Goal: Information Seeking & Learning: Learn about a topic

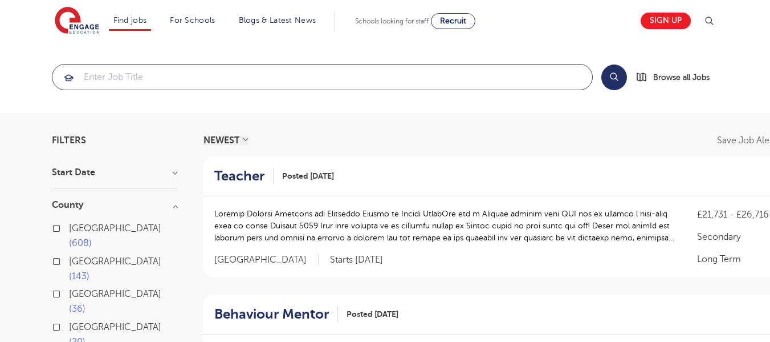
click at [411, 84] on input "search" at bounding box center [322, 76] width 540 height 25
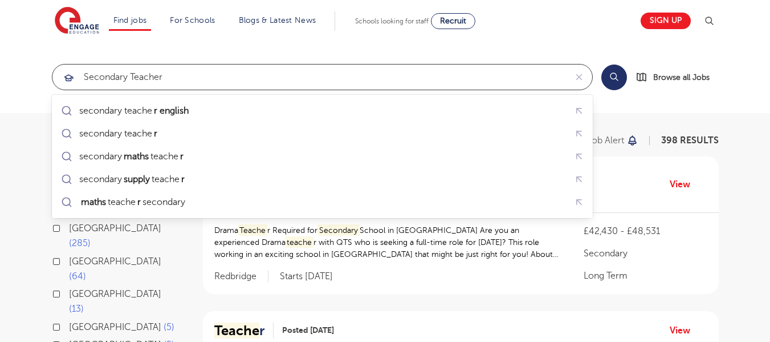
click button "Submit" at bounding box center [0, 0] width 0 height 0
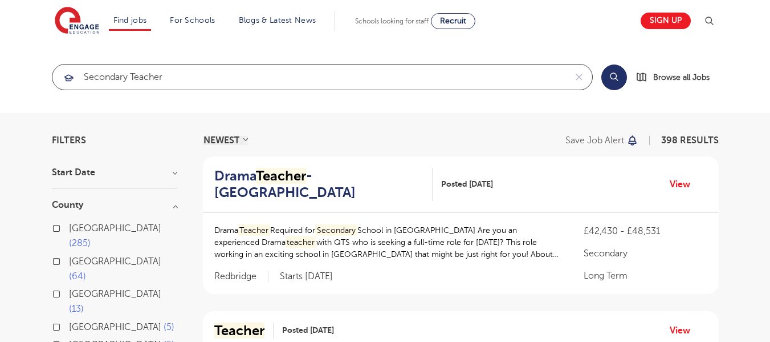
click at [97, 67] on input "Secondary Teacher" at bounding box center [309, 76] width 514 height 25
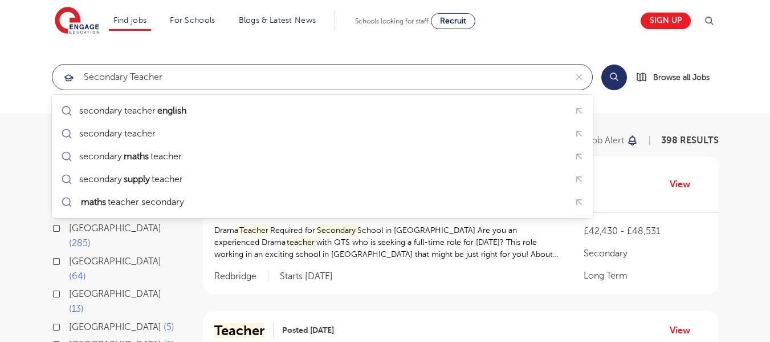
click at [100, 75] on input "Secondary Teacher" at bounding box center [309, 76] width 514 height 25
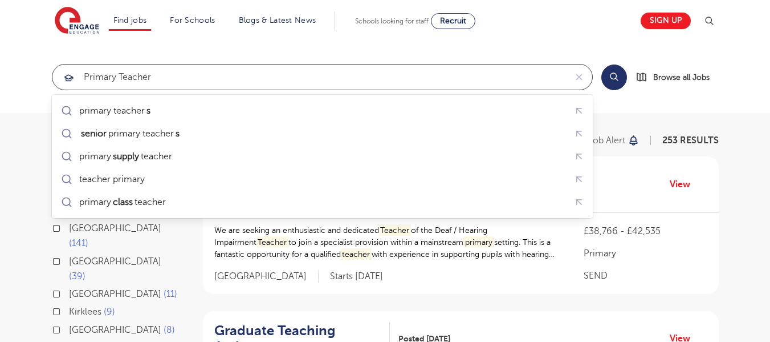
type input "Primary Teacher"
click button "Submit" at bounding box center [0, 0] width 0 height 0
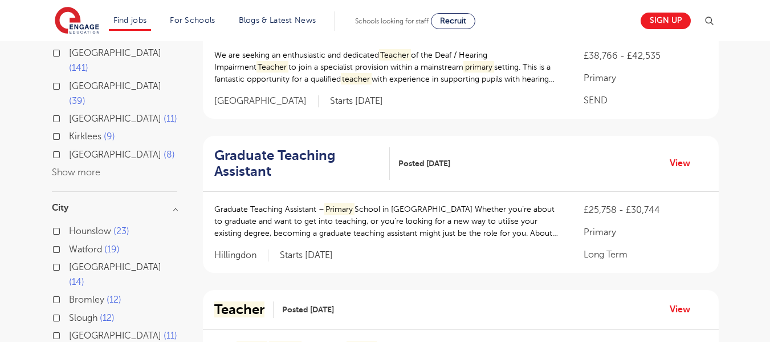
scroll to position [180, 0]
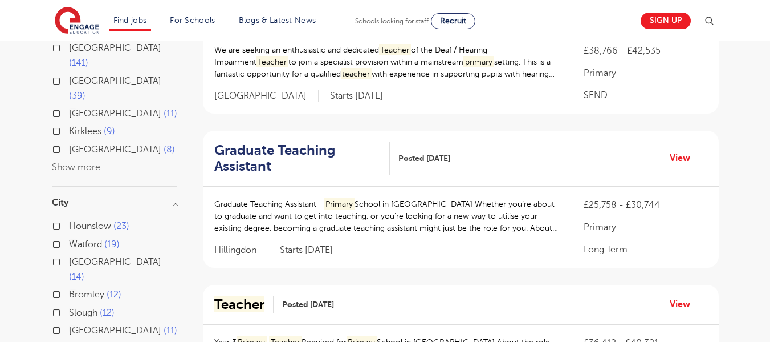
drag, startPoint x: 295, startPoint y: 187, endPoint x: 177, endPoint y: 131, distance: 130.8
click at [177, 131] on div "London 141 Hertfordshire 39 Leeds 11 Kirklees 9 West Sussex 8 Show more" at bounding box center [114, 107] width 125 height 134
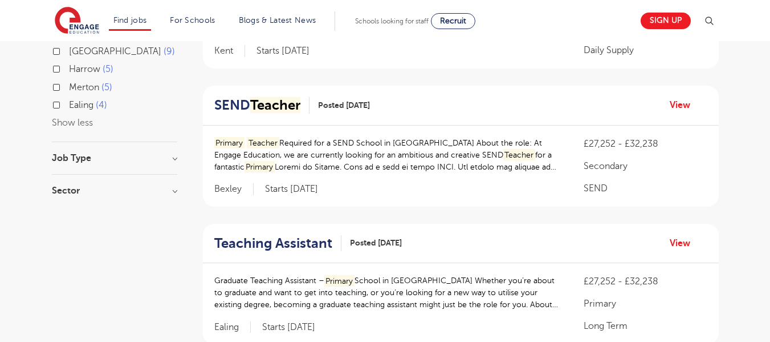
scroll to position [668, 0]
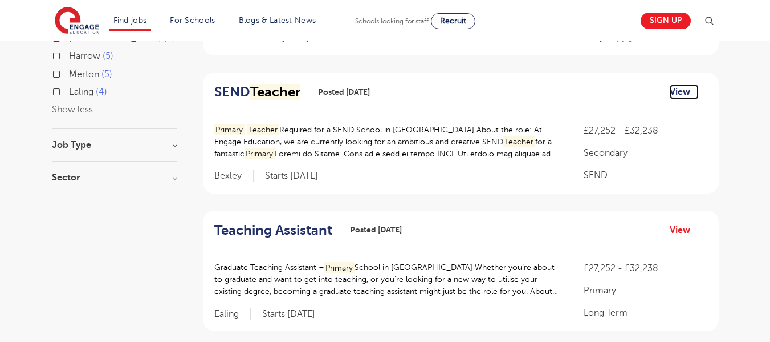
click at [684, 92] on link "View" at bounding box center [684, 91] width 29 height 15
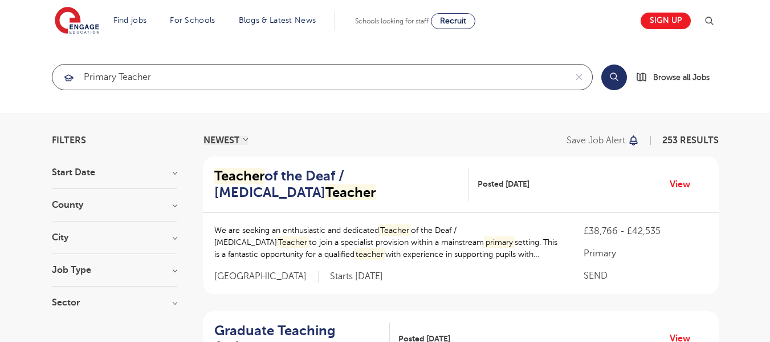
click at [101, 76] on input "Primary Teacher" at bounding box center [309, 76] width 514 height 25
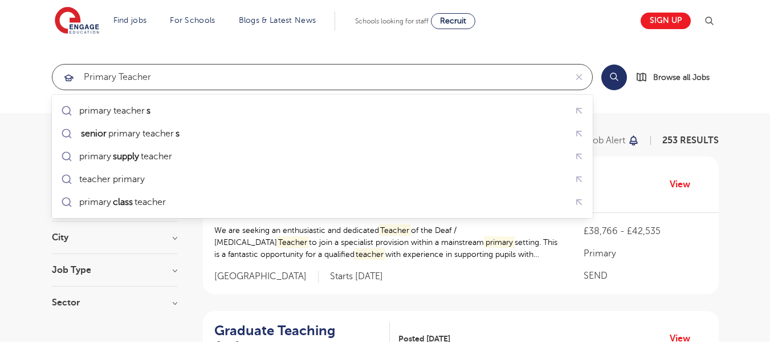
click at [101, 76] on input "Primary Teacher" at bounding box center [309, 76] width 514 height 25
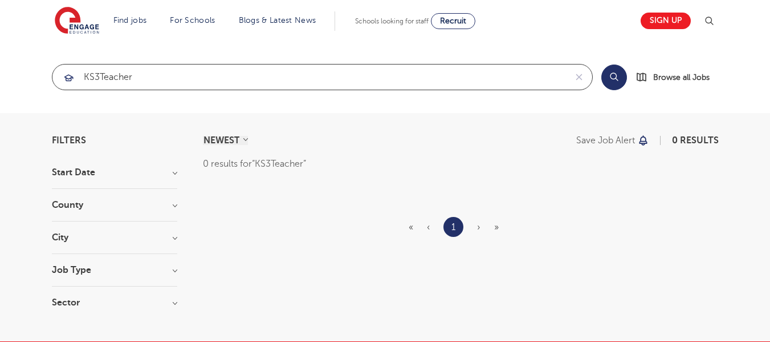
click button "Submit" at bounding box center [0, 0] width 0 height 0
click at [102, 76] on input "KS3Teacher" at bounding box center [309, 76] width 514 height 25
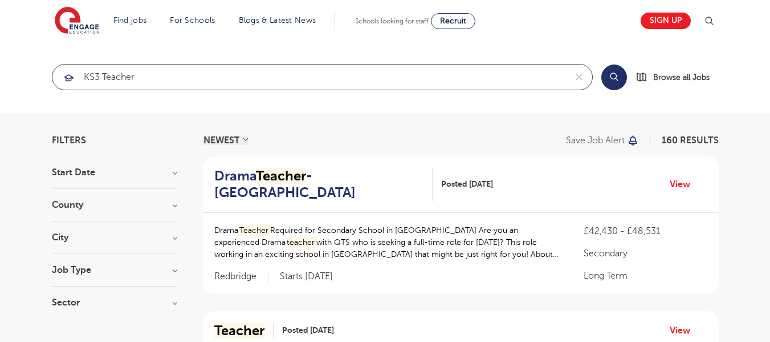
click at [185, 75] on input "KS3 Teacher" at bounding box center [309, 76] width 514 height 25
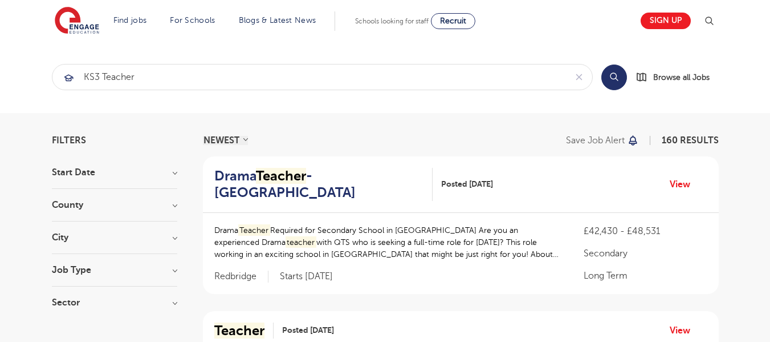
click at [617, 82] on button "Search" at bounding box center [614, 77] width 26 height 26
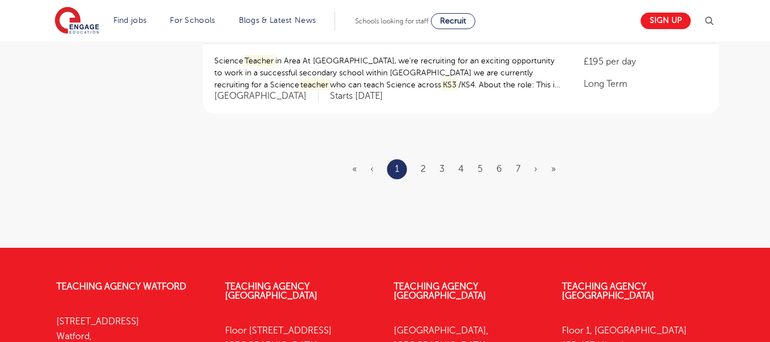
scroll to position [1397, 0]
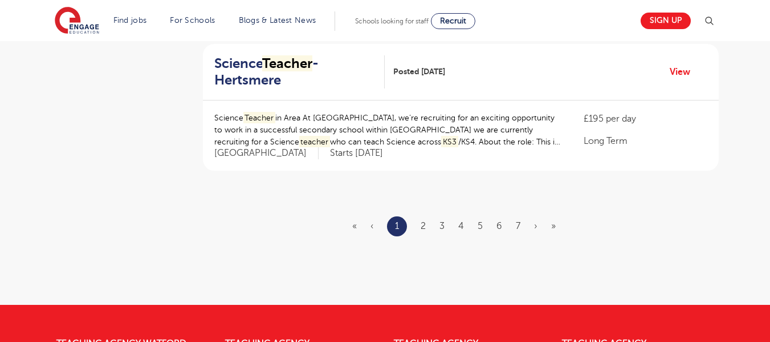
click at [421, 149] on div "Science Teacher in Area At Engage Education, we’re recruiting for an exciting o…" at bounding box center [461, 135] width 516 height 70
click at [420, 216] on ul "« ‹ 1 2 3 4 5 6 7 › »" at bounding box center [460, 226] width 217 height 20
click at [423, 221] on link "2" at bounding box center [423, 226] width 5 height 10
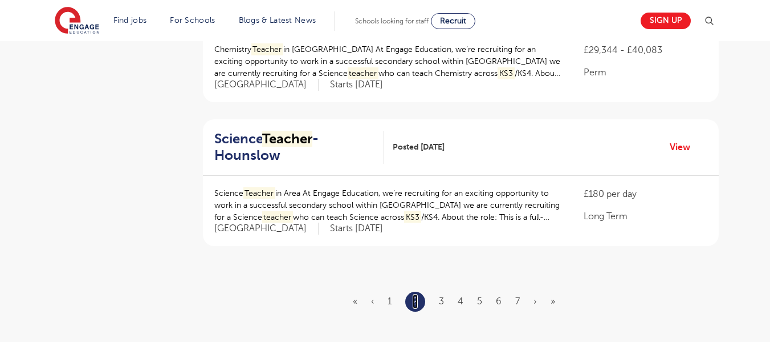
scroll to position [1368, 0]
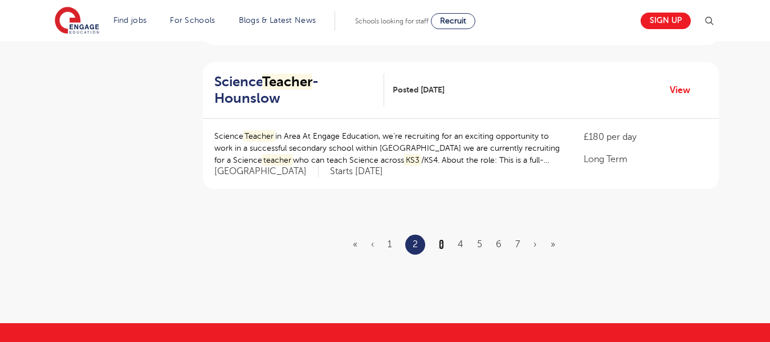
click at [444, 239] on link "3" at bounding box center [441, 244] width 5 height 10
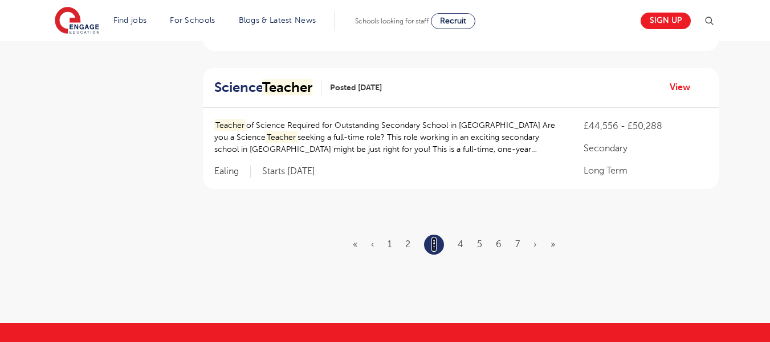
scroll to position [0, 0]
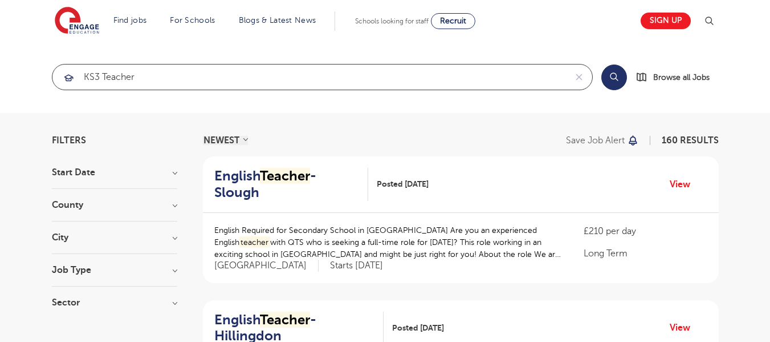
click at [88, 75] on input "KS3 Teacher" at bounding box center [309, 76] width 514 height 25
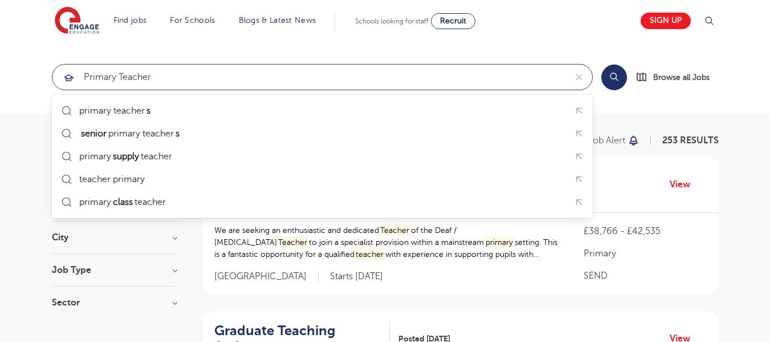
type input "Primary Teacher"
click button "Submit" at bounding box center [0, 0] width 0 height 0
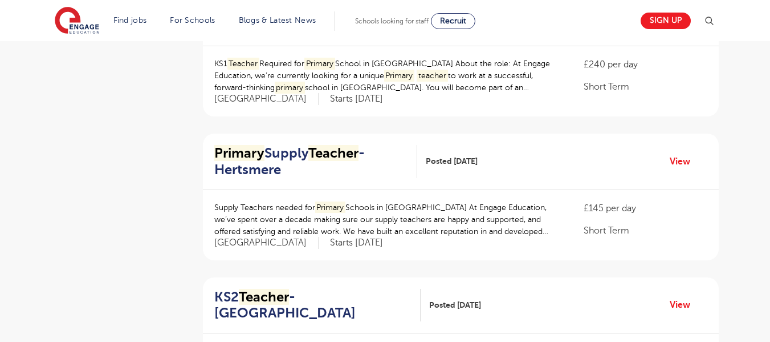
scroll to position [1197, 0]
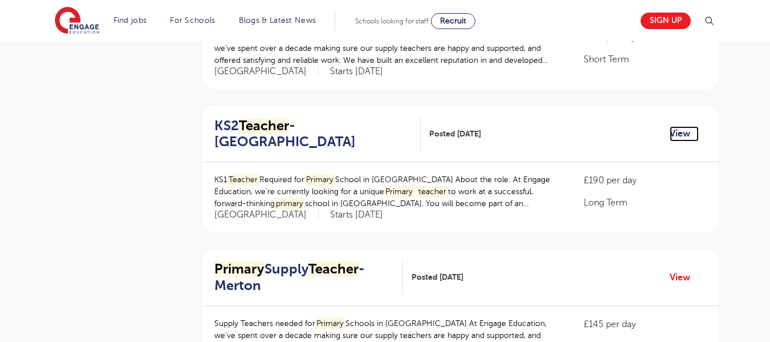
click at [677, 126] on link "View" at bounding box center [684, 133] width 29 height 15
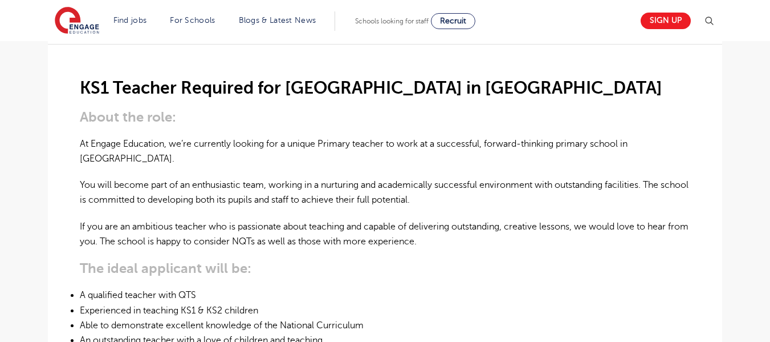
scroll to position [342, 0]
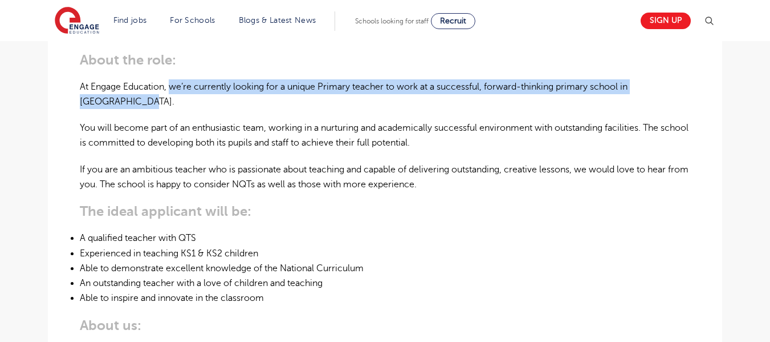
drag, startPoint x: 170, startPoint y: 87, endPoint x: 214, endPoint y: 103, distance: 46.2
click at [214, 103] on p "At Engage Education, we’re currently looking for a unique Primary teacher to wo…" at bounding box center [385, 94] width 611 height 30
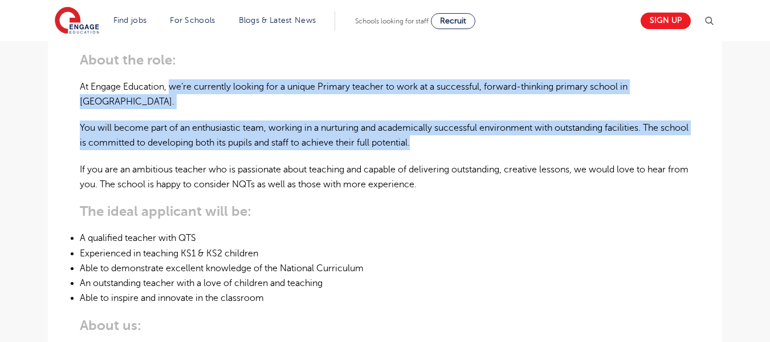
click at [457, 148] on p "You will become part of an enthusiastic team, working in a nurturing and academ…" at bounding box center [385, 135] width 611 height 30
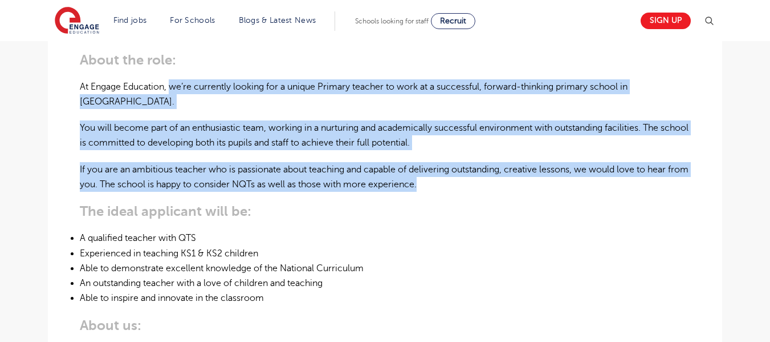
click at [456, 183] on p "If you are an ambitious teacher who is passionate about teaching and capable of…" at bounding box center [385, 177] width 611 height 30
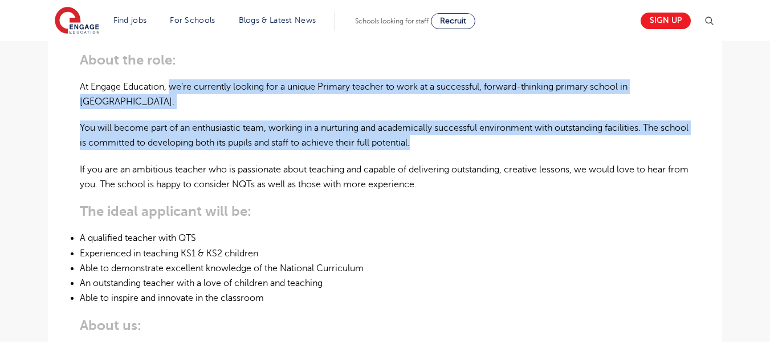
click at [447, 146] on p "You will become part of an enthusiastic team, working in a nurturing and academ…" at bounding box center [385, 135] width 611 height 30
copy div "we’re currently looking for a unique Primary teacher to work at a successful, f…"
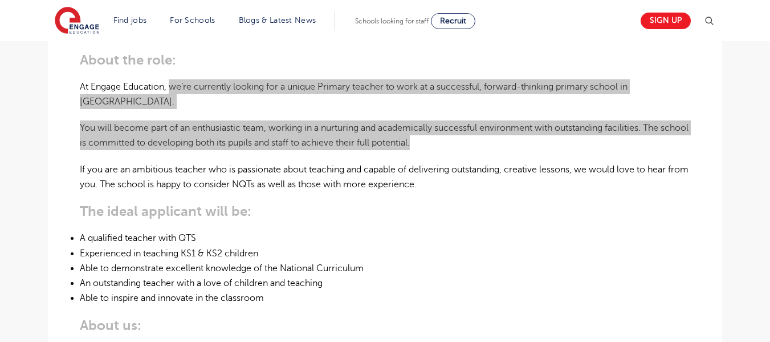
scroll to position [399, 0]
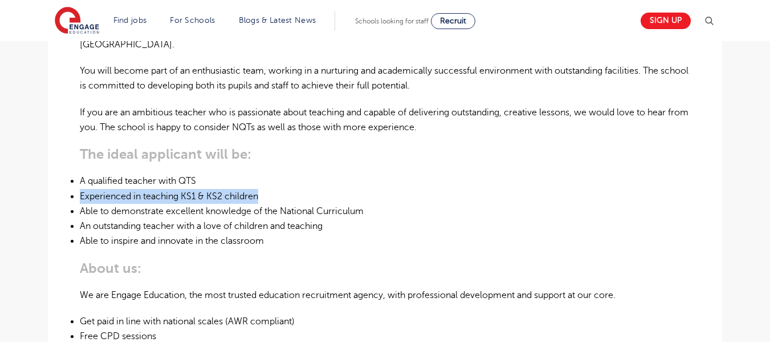
drag, startPoint x: 78, startPoint y: 198, endPoint x: 260, endPoint y: 196, distance: 181.9
click at [260, 196] on div "£190 per day Long Term Hertfordshire - Broxbourne Beginning 10/25 KS1 Teacher R…" at bounding box center [385, 263] width 656 height 785
copy li "Experienced in teaching KS1 & KS2 children"
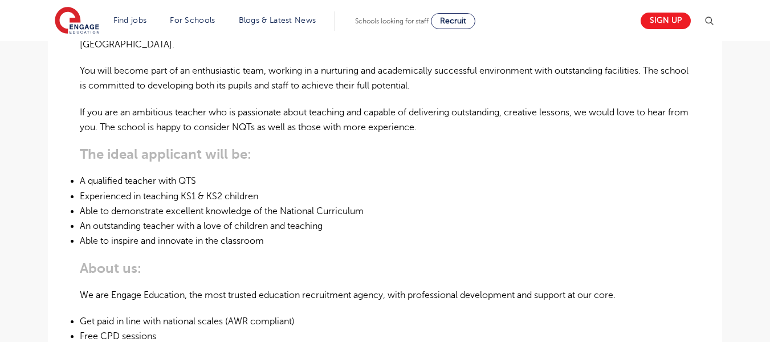
click at [105, 212] on li "Able to demonstrate excellent knowledge of the National Curriculum" at bounding box center [385, 211] width 611 height 15
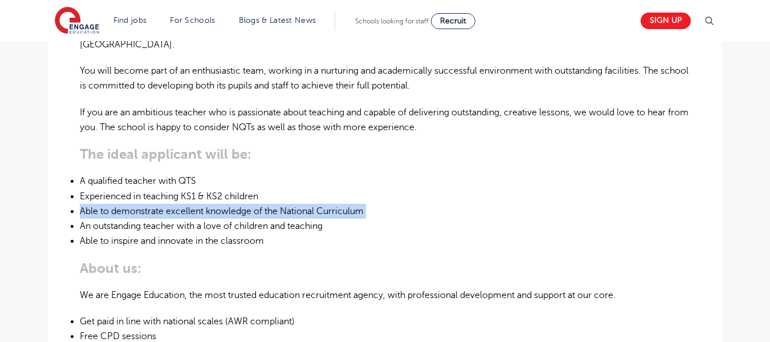
click at [105, 212] on li "Able to demonstrate excellent knowledge of the National Curriculum" at bounding box center [385, 211] width 611 height 15
copy li "Able to demonstrate excellent knowledge of the National Curriculum"
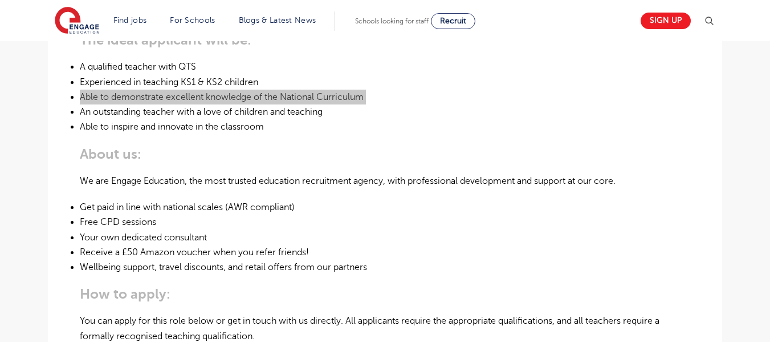
scroll to position [342, 0]
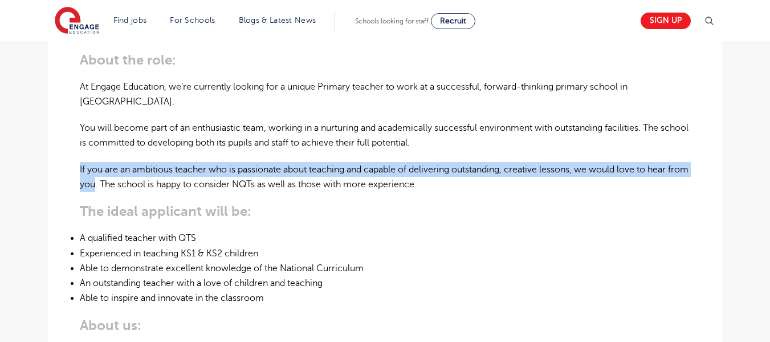
drag, startPoint x: 72, startPoint y: 167, endPoint x: 117, endPoint y: 188, distance: 49.5
click at [117, 188] on div "£190 per day Long Term Hertfordshire - Broxbourne Beginning 10/25 KS1 Teacher R…" at bounding box center [385, 320] width 656 height 785
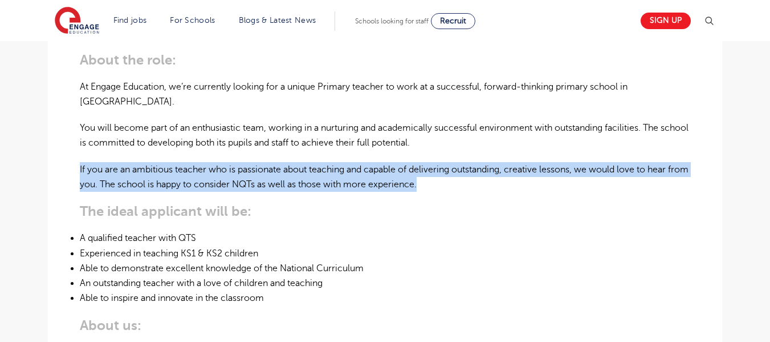
click at [448, 181] on p "If you are an ambitious teacher who is passionate about teaching and capable of…" at bounding box center [385, 177] width 611 height 30
copy p "If you are an ambitious teacher who is passionate about teaching and capable of…"
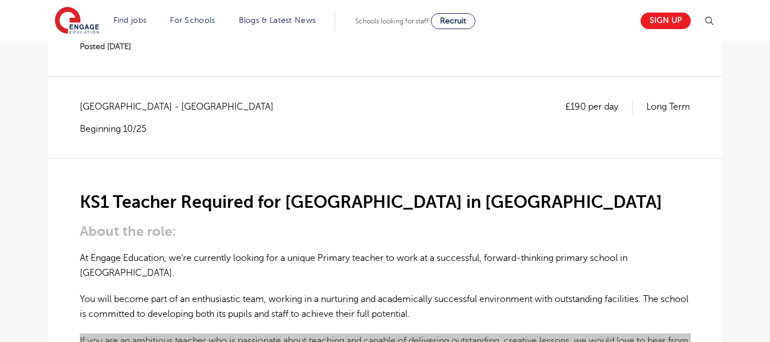
scroll to position [0, 0]
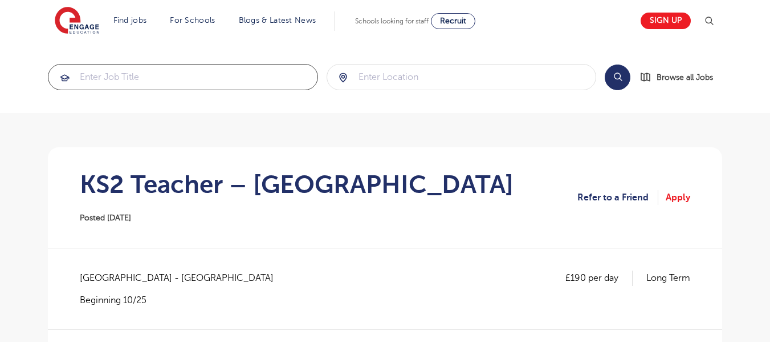
click at [135, 78] on input "search" at bounding box center [182, 76] width 269 height 25
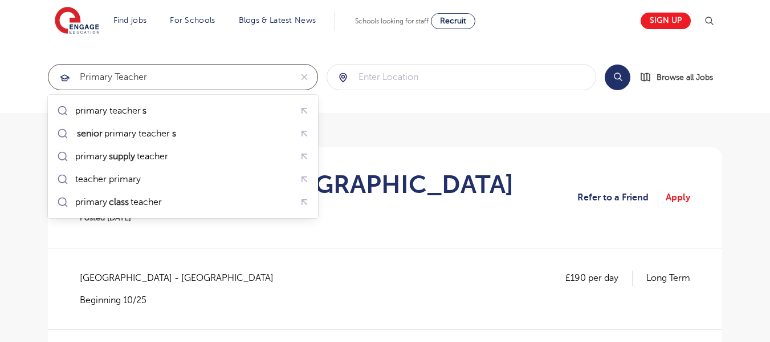
type input "Primary Teacher"
click button "Submit" at bounding box center [0, 0] width 0 height 0
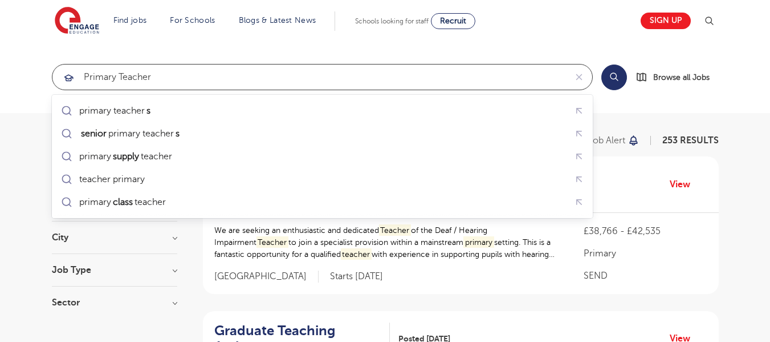
drag, startPoint x: 118, startPoint y: 79, endPoint x: 21, endPoint y: 76, distance: 96.9
click at [47, 76] on div "Primary Teacher Search Browse all Jobs" at bounding box center [385, 77] width 684 height 26
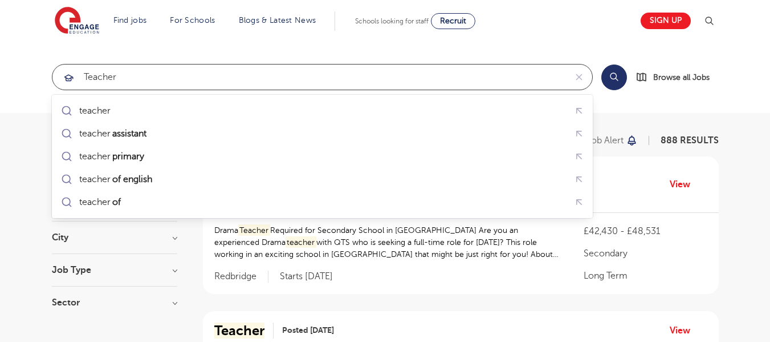
type input "Teacher"
click button "Submit" at bounding box center [0, 0] width 0 height 0
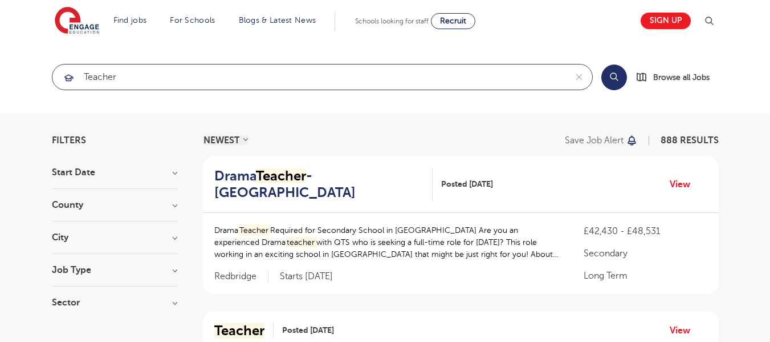
click at [105, 76] on input "Teacher" at bounding box center [309, 76] width 514 height 25
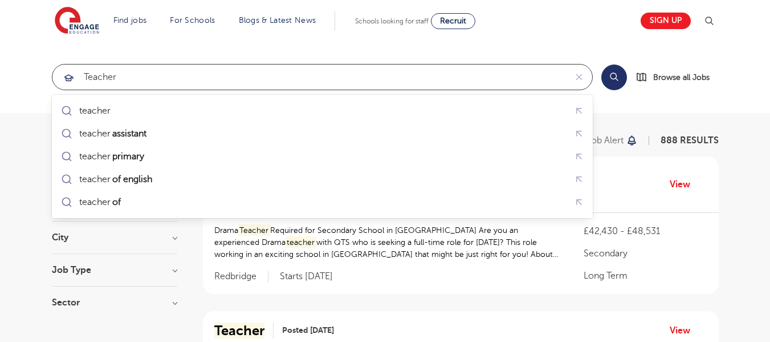
click at [105, 76] on input "Teacher" at bounding box center [309, 76] width 514 height 25
click button "Submit" at bounding box center [0, 0] width 0 height 0
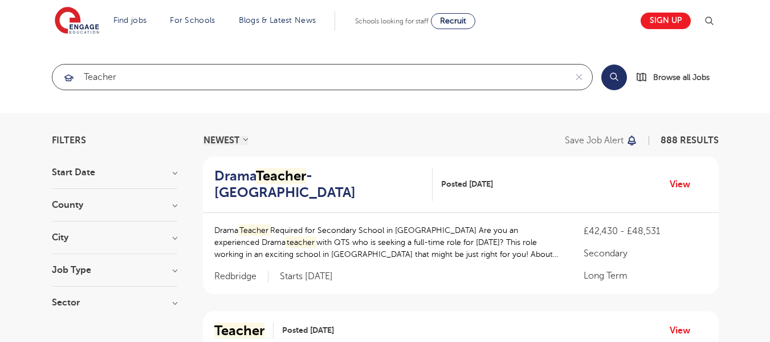
click at [84, 78] on input "Teacher" at bounding box center [309, 76] width 514 height 25
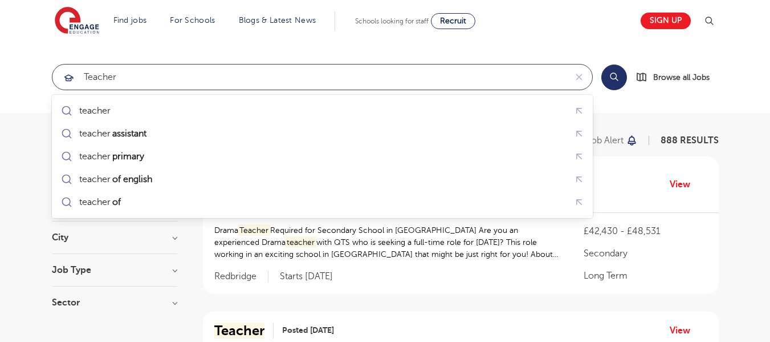
click at [134, 76] on input "Teacher" at bounding box center [309, 76] width 514 height 25
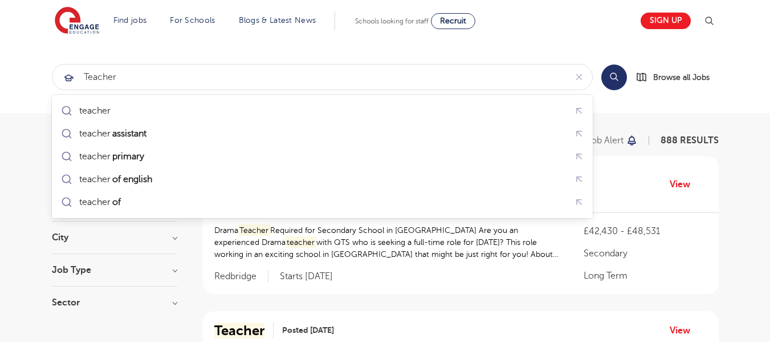
click at [605, 76] on button "Search" at bounding box center [614, 77] width 26 height 26
click at [610, 76] on button "Search" at bounding box center [614, 77] width 26 height 26
click at [614, 75] on button "Search" at bounding box center [614, 77] width 26 height 26
click at [34, 46] on section "Teacher Search Browse all Jobs" at bounding box center [385, 77] width 770 height 72
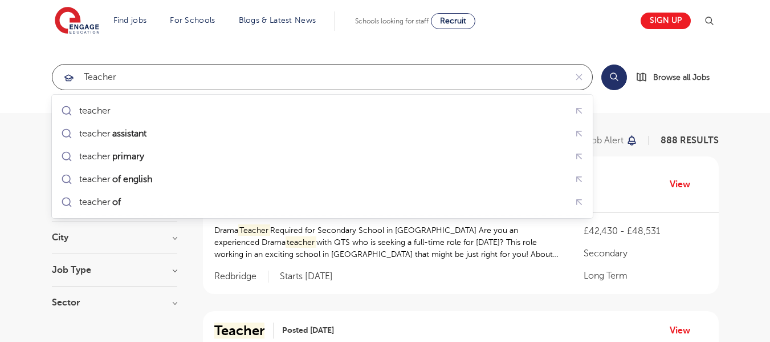
click at [135, 78] on input "Teacher" at bounding box center [309, 76] width 514 height 25
click button "Submit" at bounding box center [0, 0] width 0 height 0
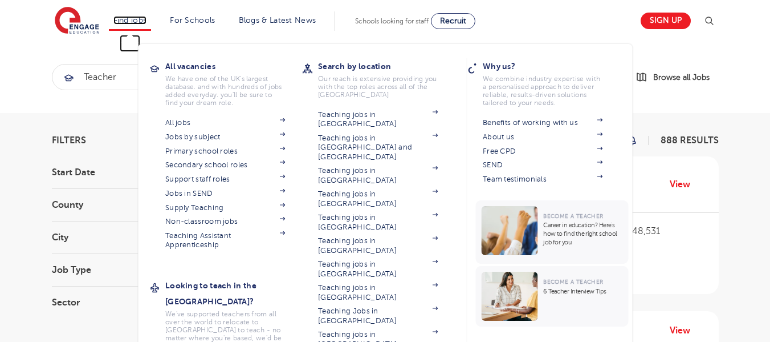
click at [127, 19] on link "Find jobs" at bounding box center [130, 20] width 34 height 9
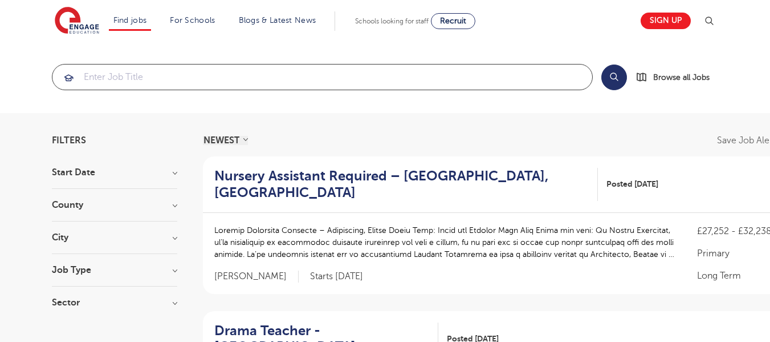
click at [241, 84] on input "search" at bounding box center [322, 76] width 540 height 25
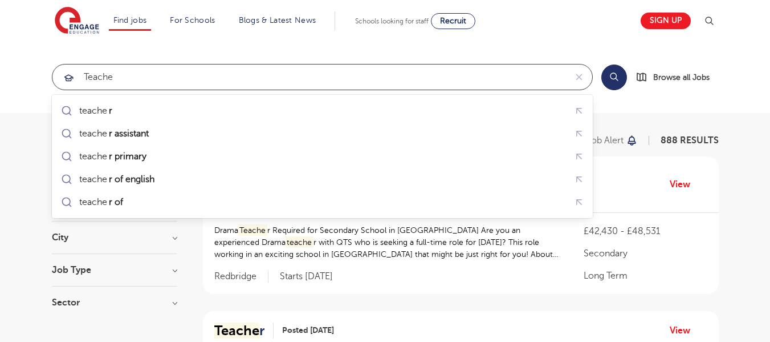
click button "Submit" at bounding box center [0, 0] width 0 height 0
click at [222, 68] on input "Teache" at bounding box center [309, 76] width 514 height 25
type input "Teacher"
click button "Submit" at bounding box center [0, 0] width 0 height 0
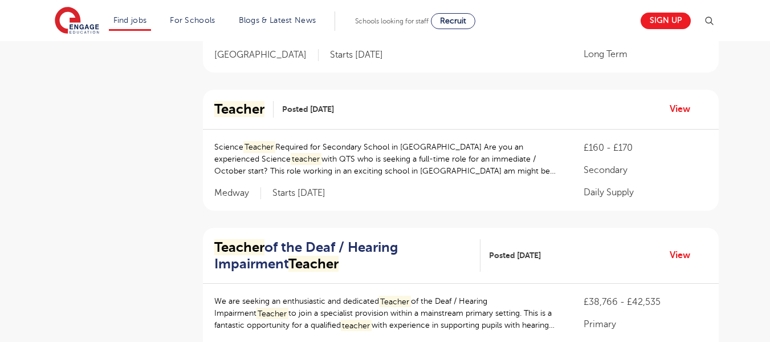
scroll to position [741, 0]
